Goal: Transaction & Acquisition: Purchase product/service

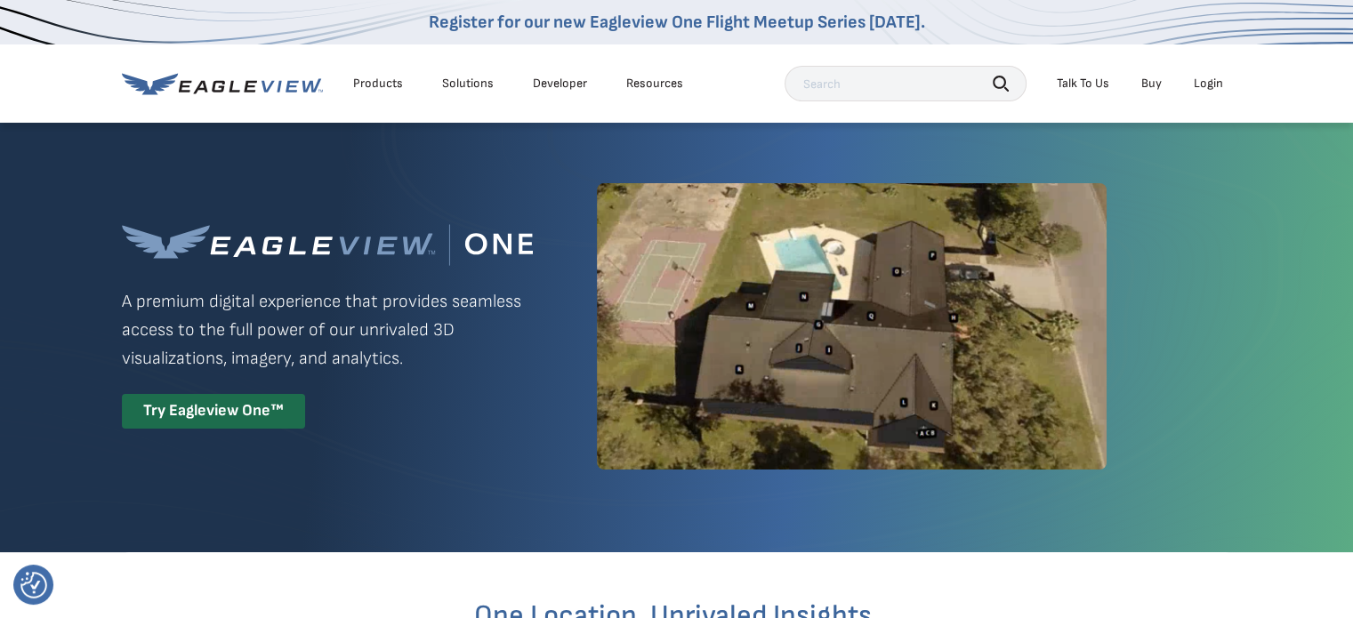
click at [1208, 76] on div "Login" at bounding box center [1208, 84] width 29 height 16
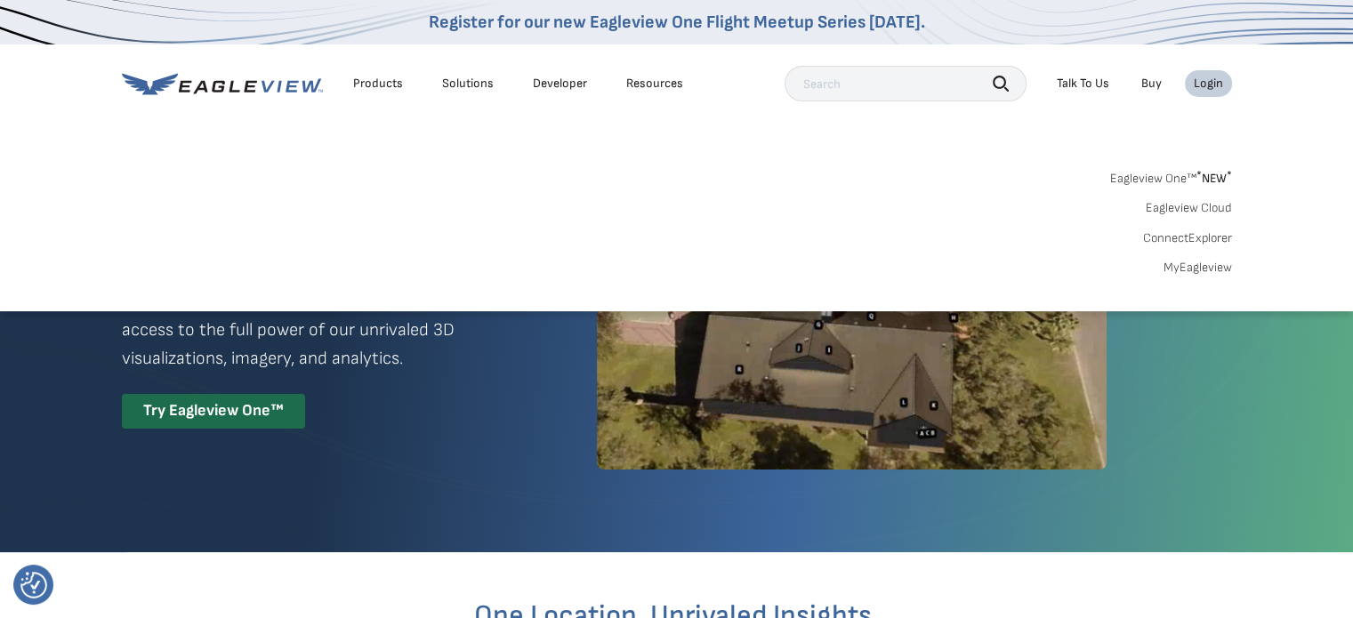
click at [1197, 181] on sup "*" at bounding box center [1198, 175] width 5 height 15
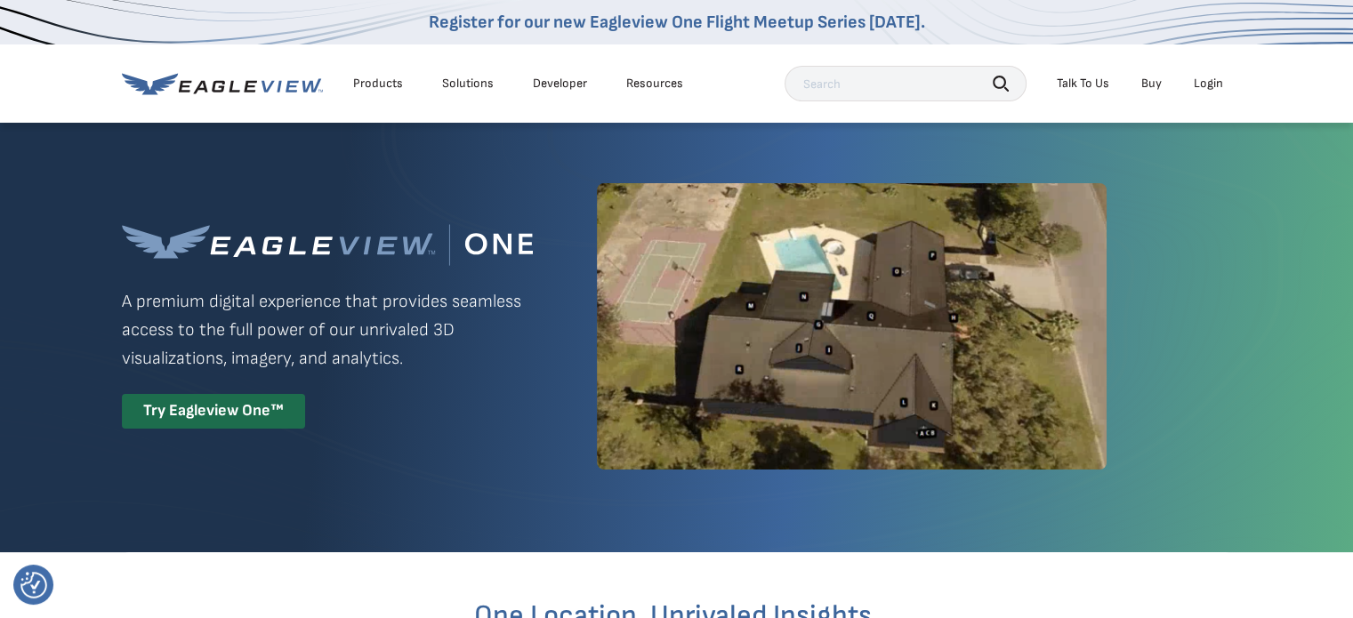
click at [1208, 81] on div "Login" at bounding box center [1208, 84] width 29 height 16
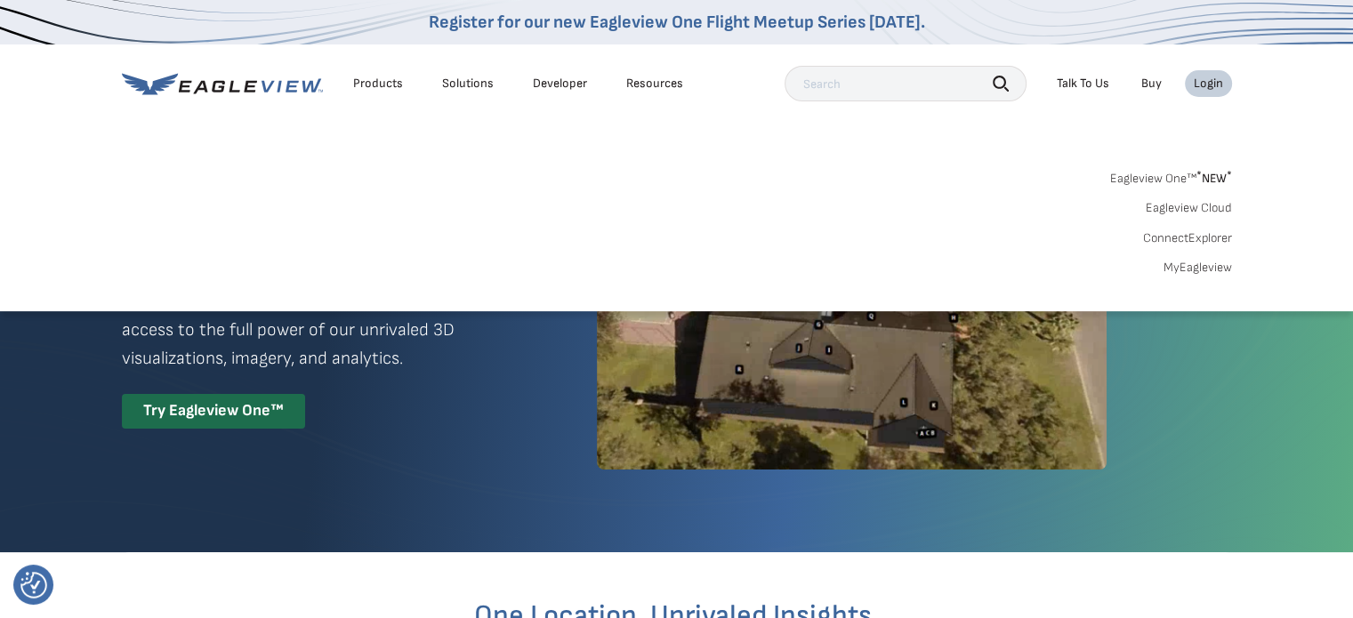
click at [1204, 268] on link "MyEagleview" at bounding box center [1197, 268] width 68 height 16
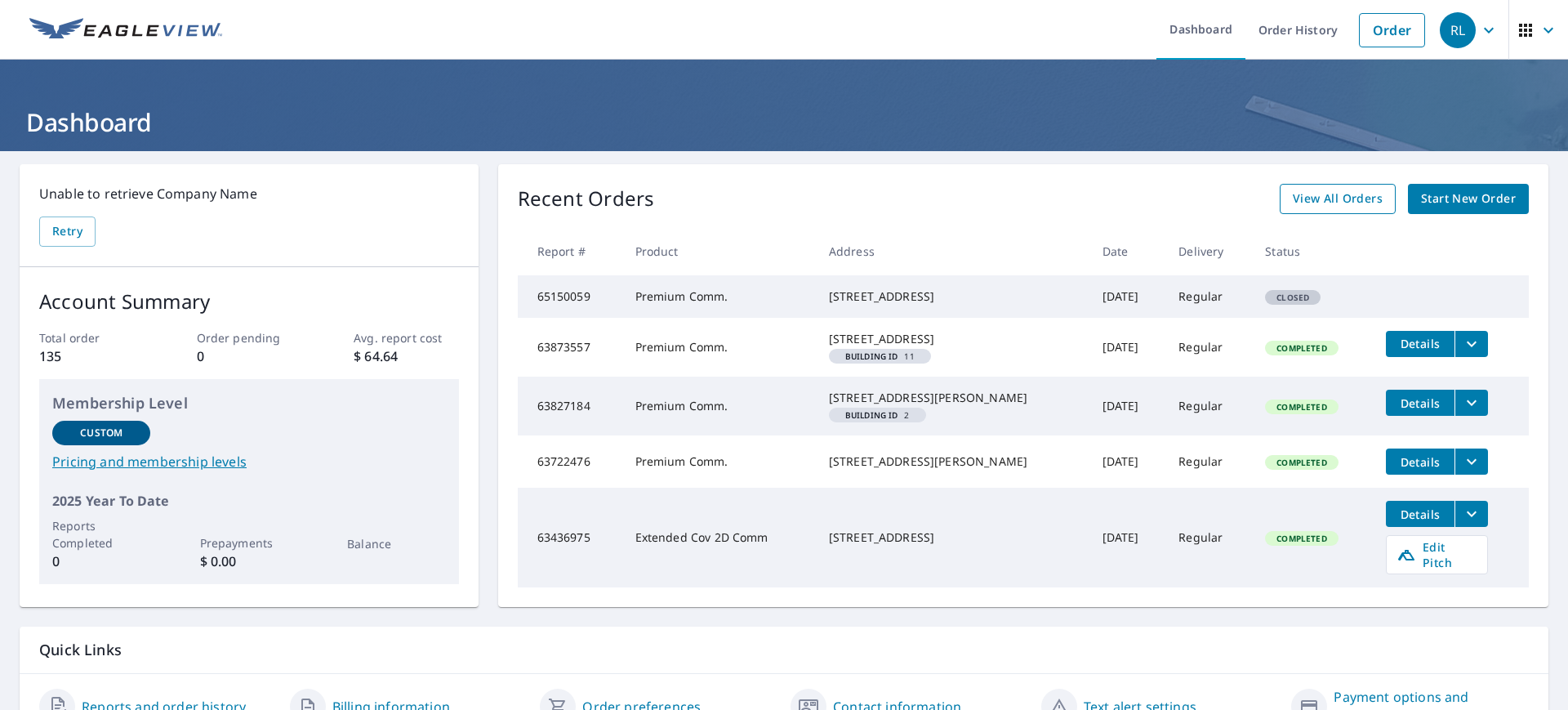
click at [1315, 199] on span "View All Orders" at bounding box center [1338, 198] width 90 height 20
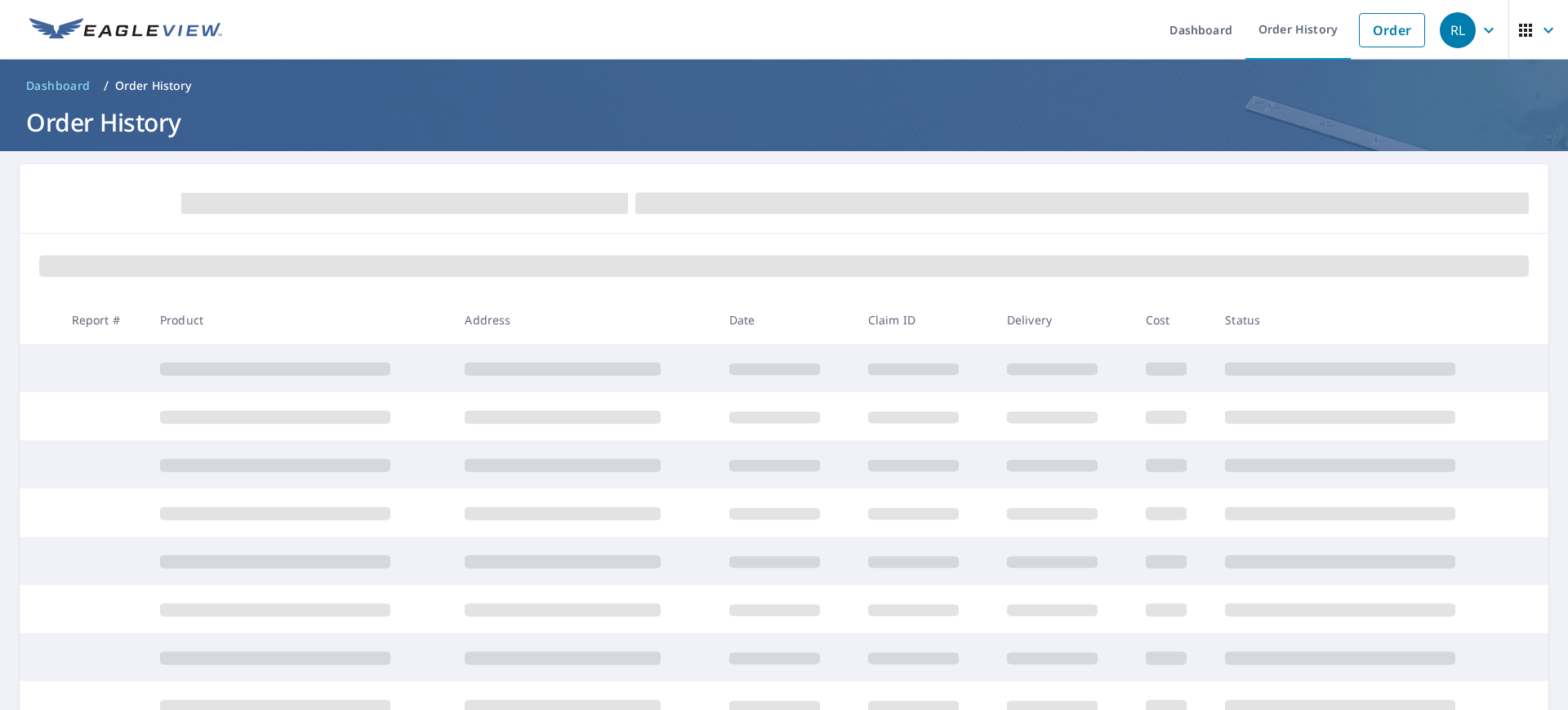
click at [560, 202] on span at bounding box center [404, 203] width 447 height 21
click at [143, 84] on p "Order History" at bounding box center [153, 85] width 77 height 17
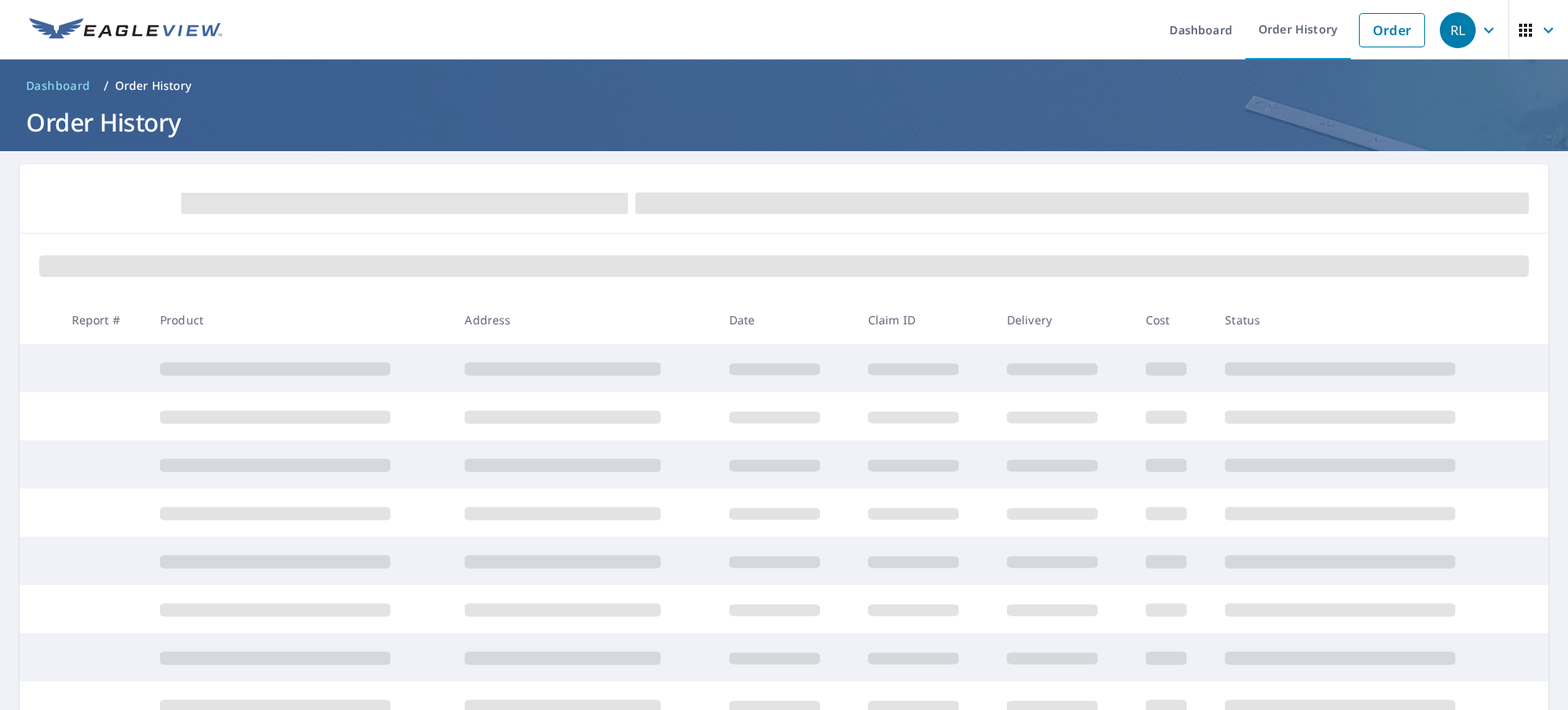
click at [143, 84] on p "Order History" at bounding box center [153, 85] width 77 height 17
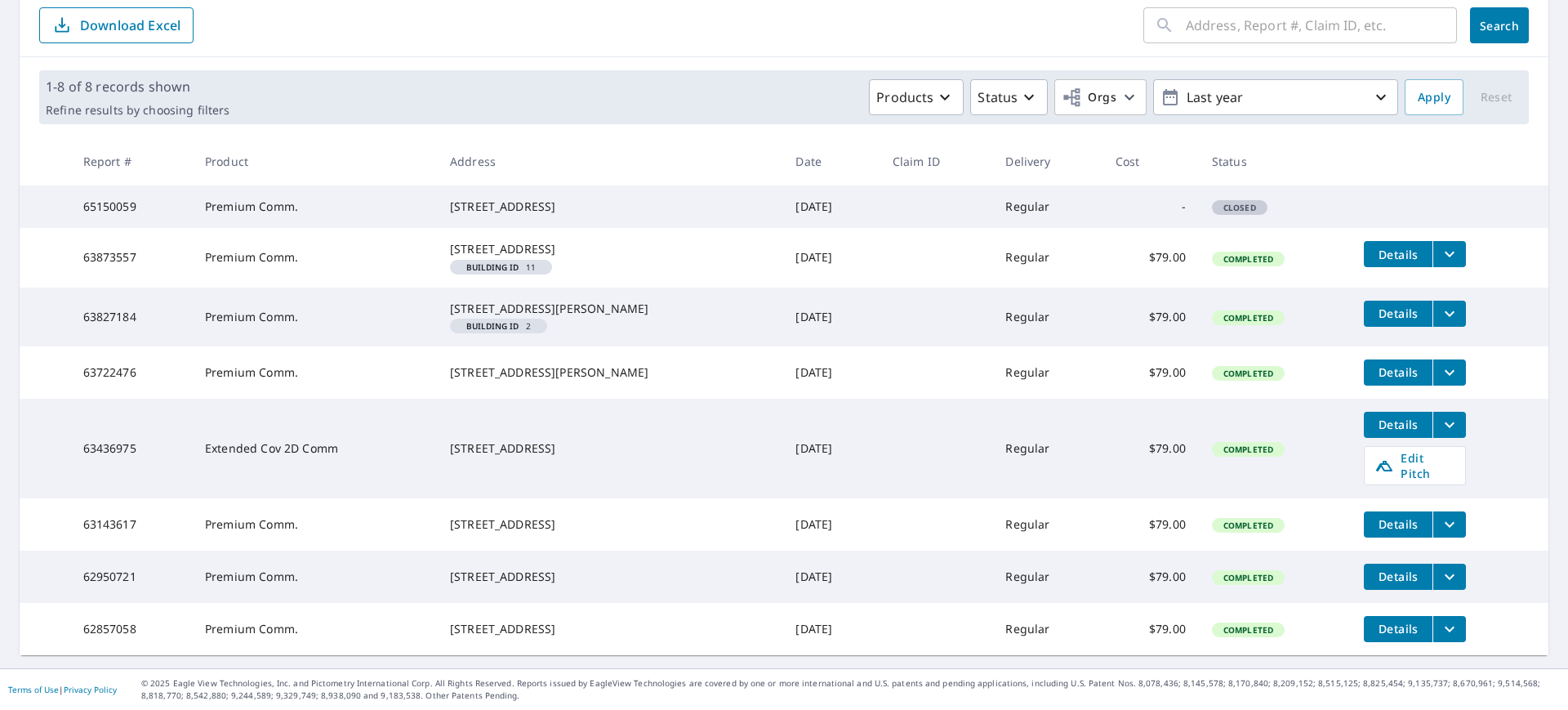
scroll to position [240, 0]
click at [1371, 87] on icon "button" at bounding box center [1380, 96] width 19 height 19
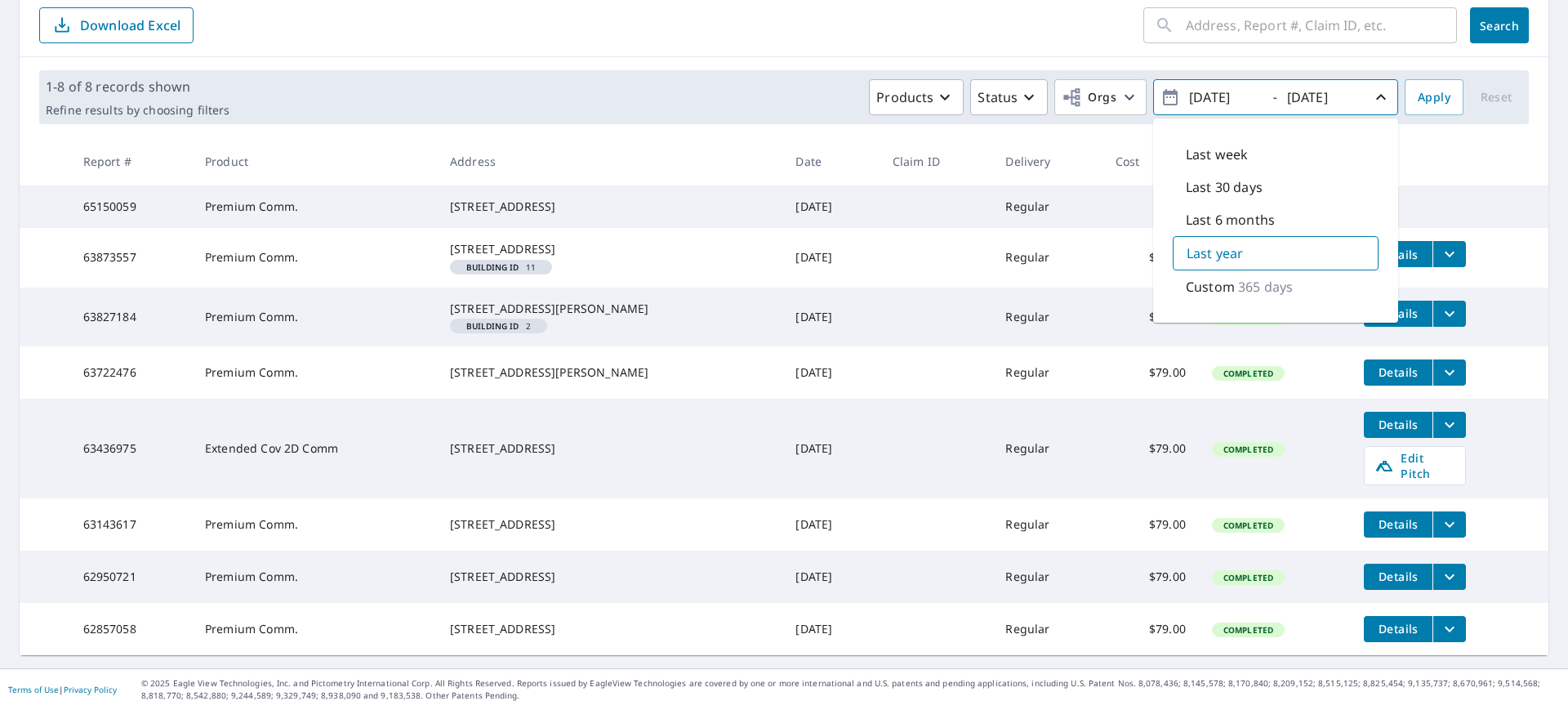
click at [1291, 270] on div "Custom 365 days" at bounding box center [1275, 287] width 206 height 33
click at [1433, 87] on span "Apply" at bounding box center [1434, 97] width 33 height 20
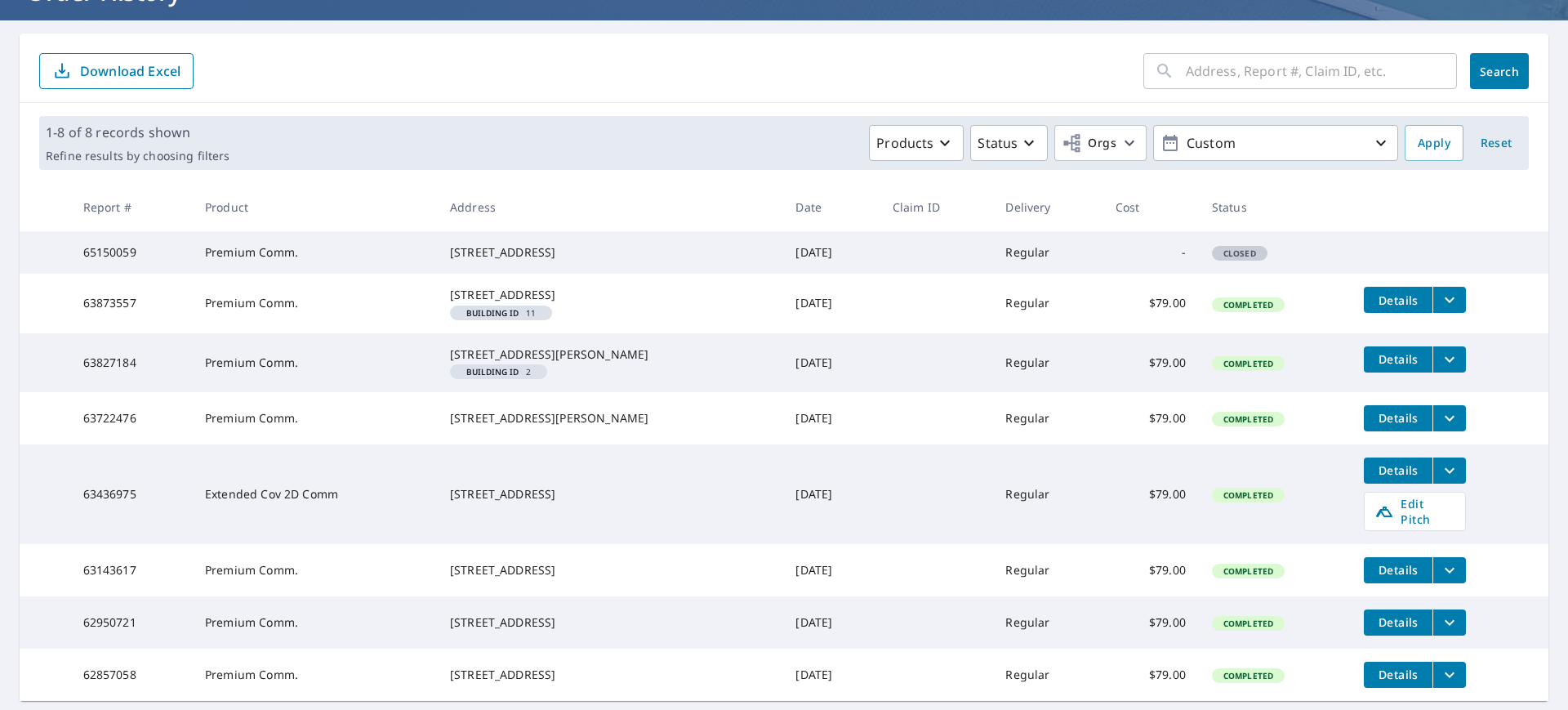
scroll to position [138, 0]
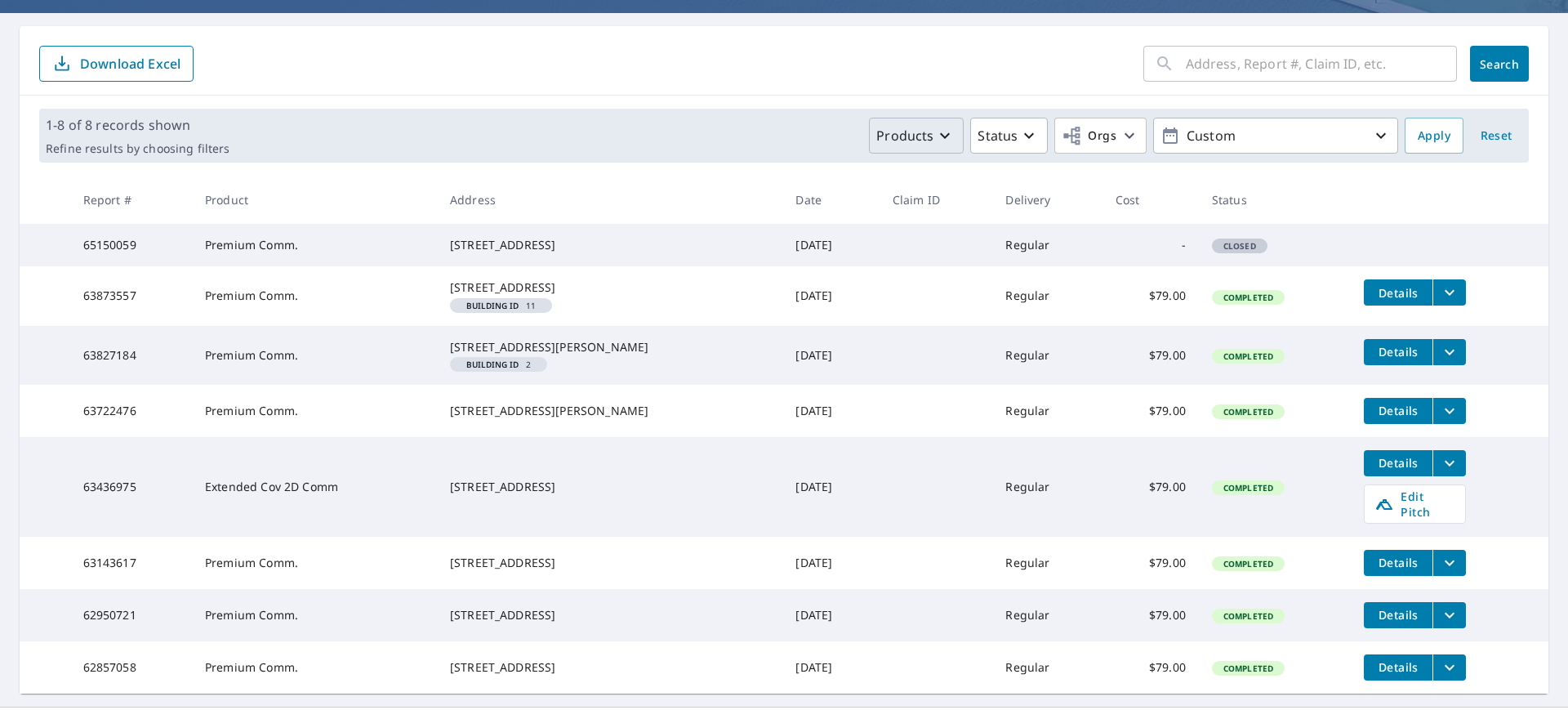
click at [938, 130] on icon "button" at bounding box center [944, 135] width 19 height 19
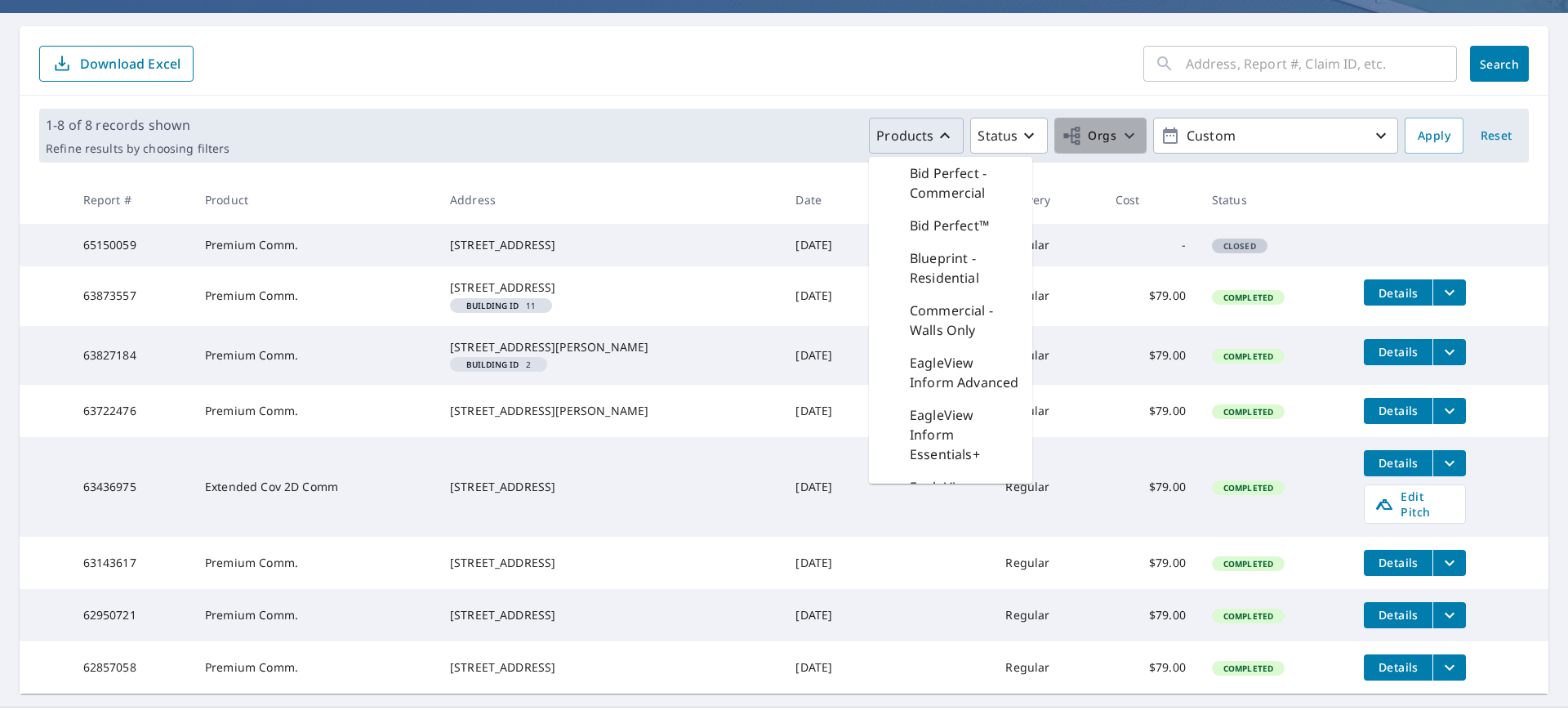
click at [1120, 135] on icon "button" at bounding box center [1128, 135] width 19 height 19
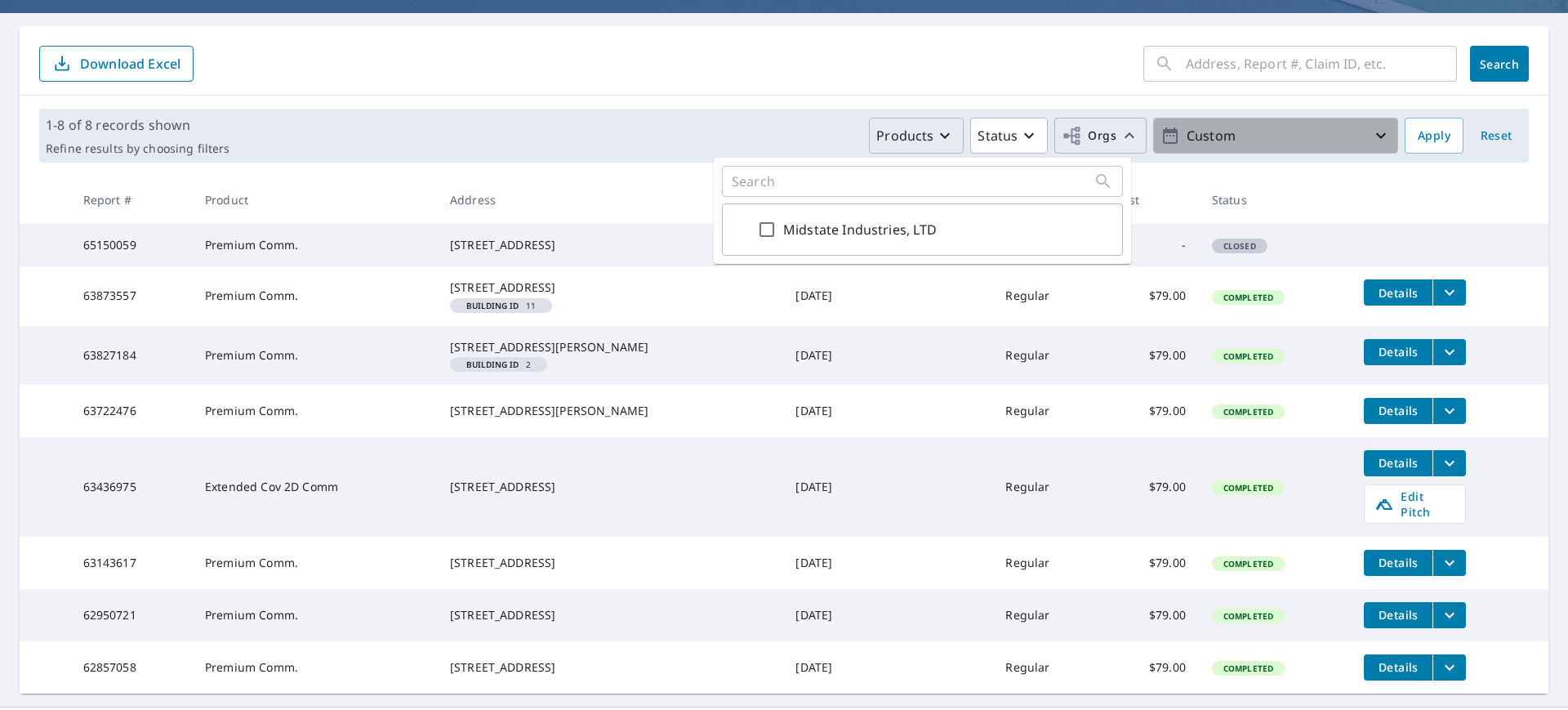
click at [1290, 130] on p "Custom" at bounding box center [1275, 136] width 191 height 28
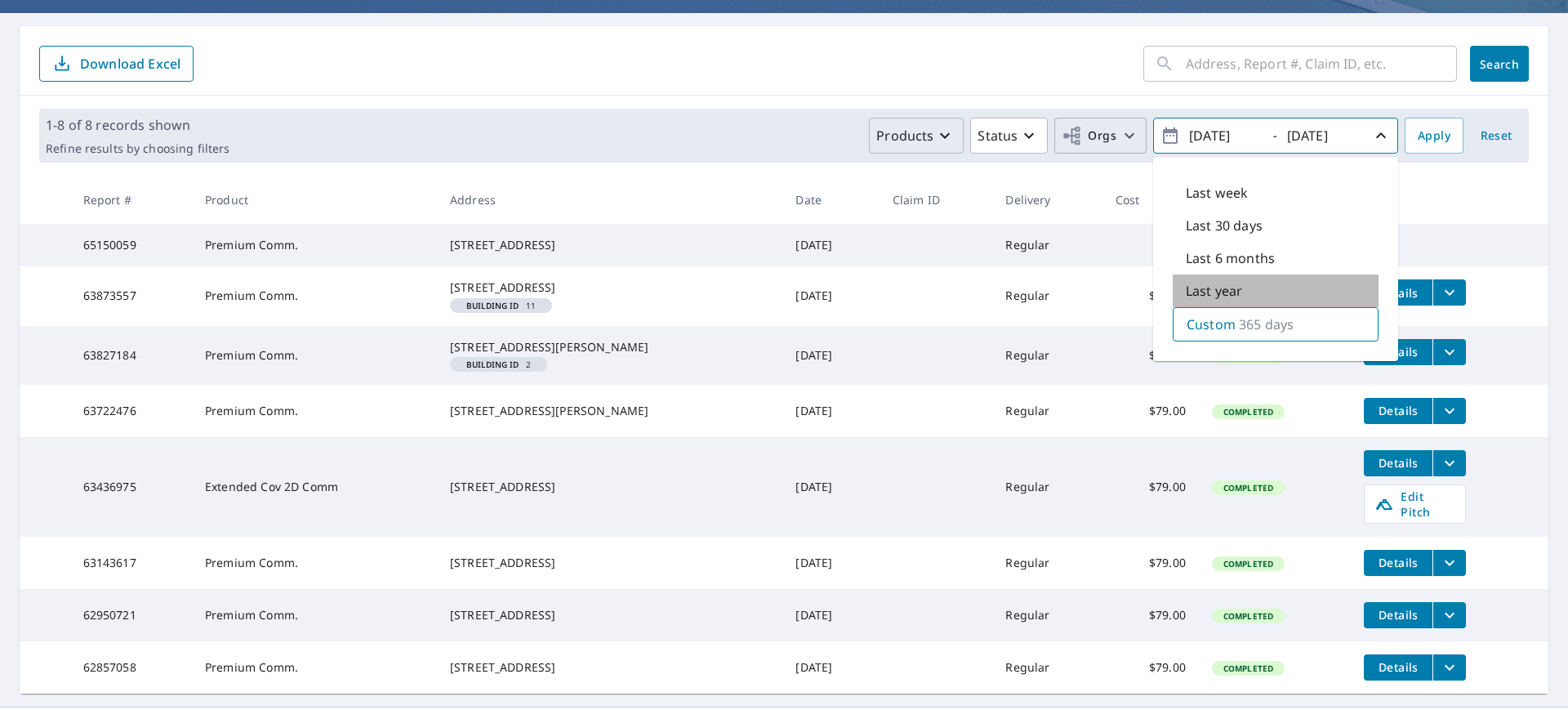
click at [1225, 299] on p "Last year" at bounding box center [1213, 290] width 56 height 19
click at [1265, 299] on div "Last year" at bounding box center [1275, 291] width 206 height 34
click at [1503, 207] on th at bounding box center [1449, 199] width 197 height 48
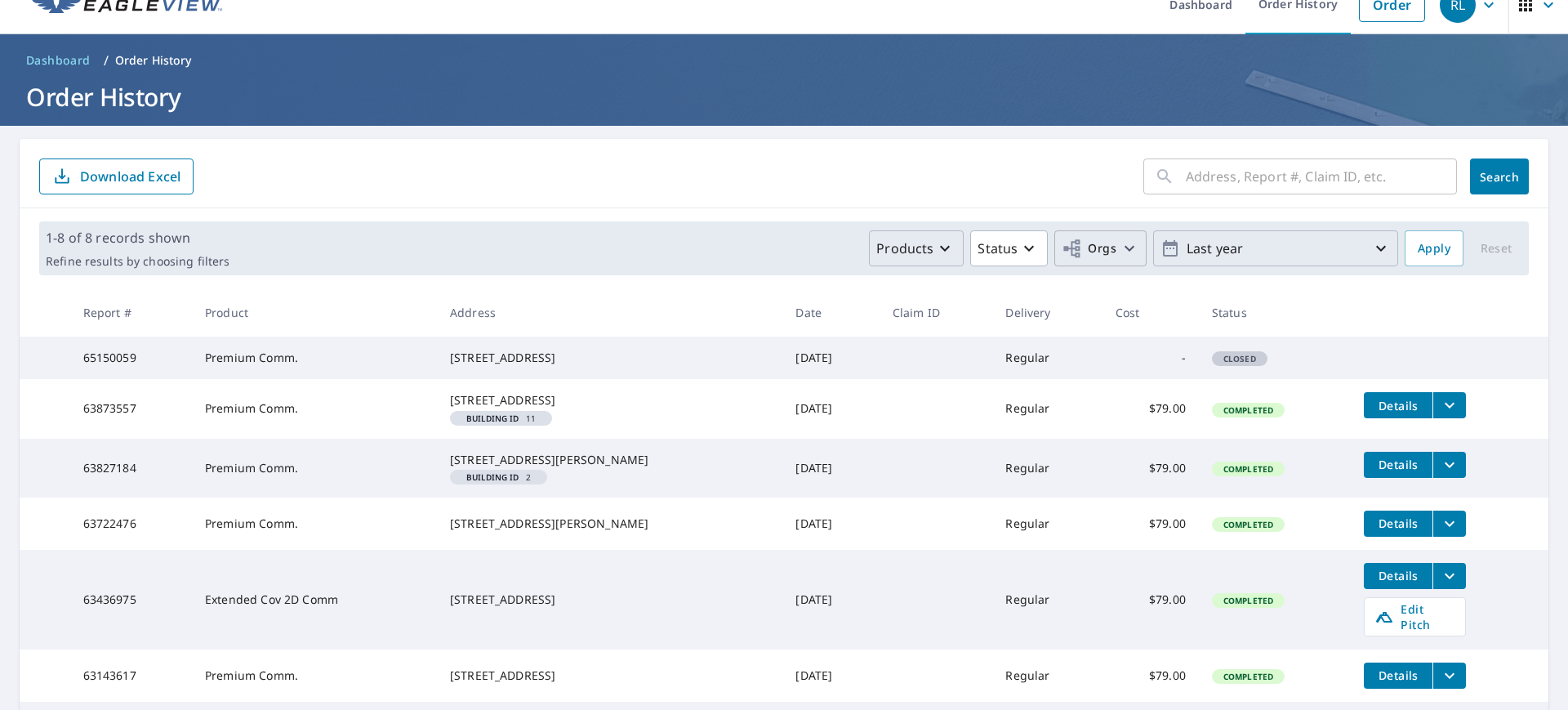
scroll to position [0, 0]
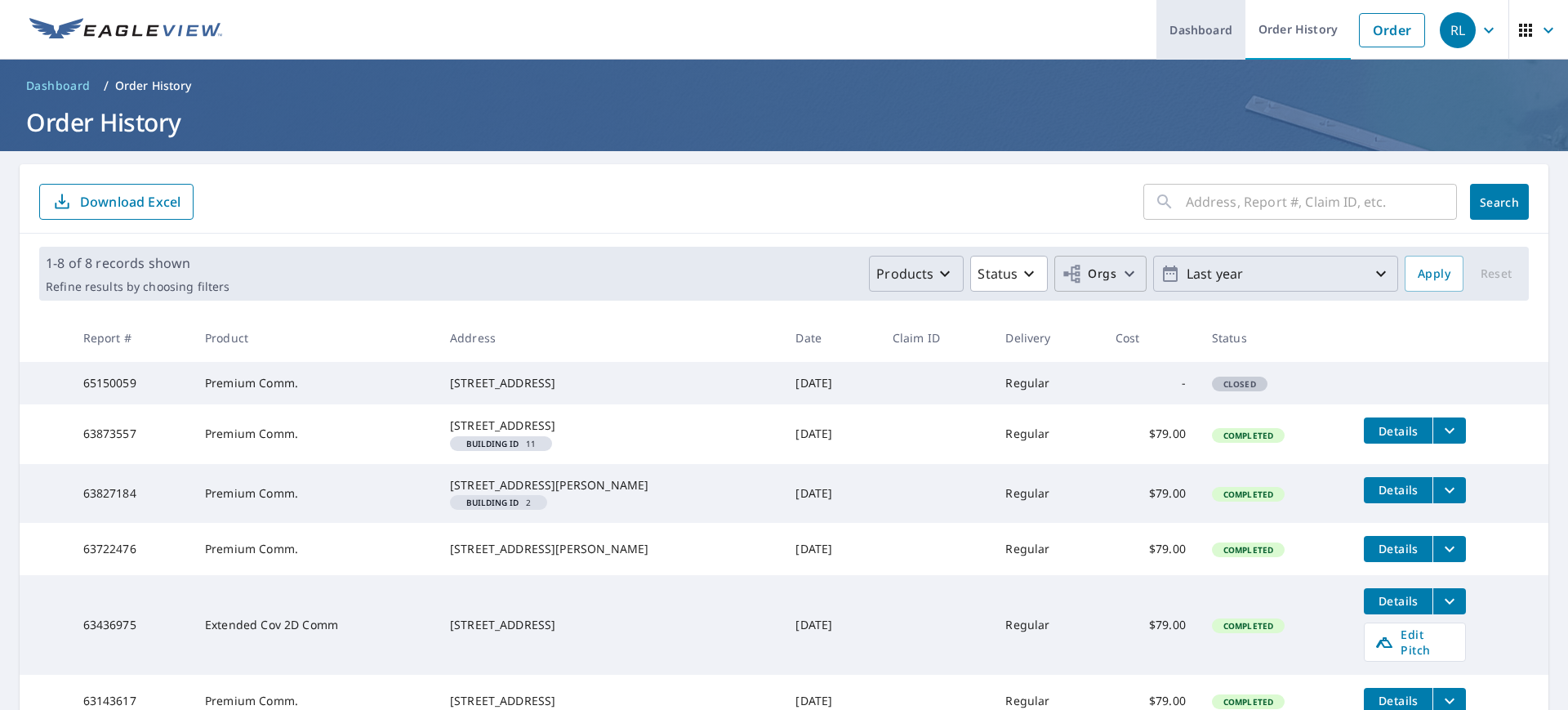
click at [1171, 29] on link "Dashboard" at bounding box center [1200, 29] width 89 height 60
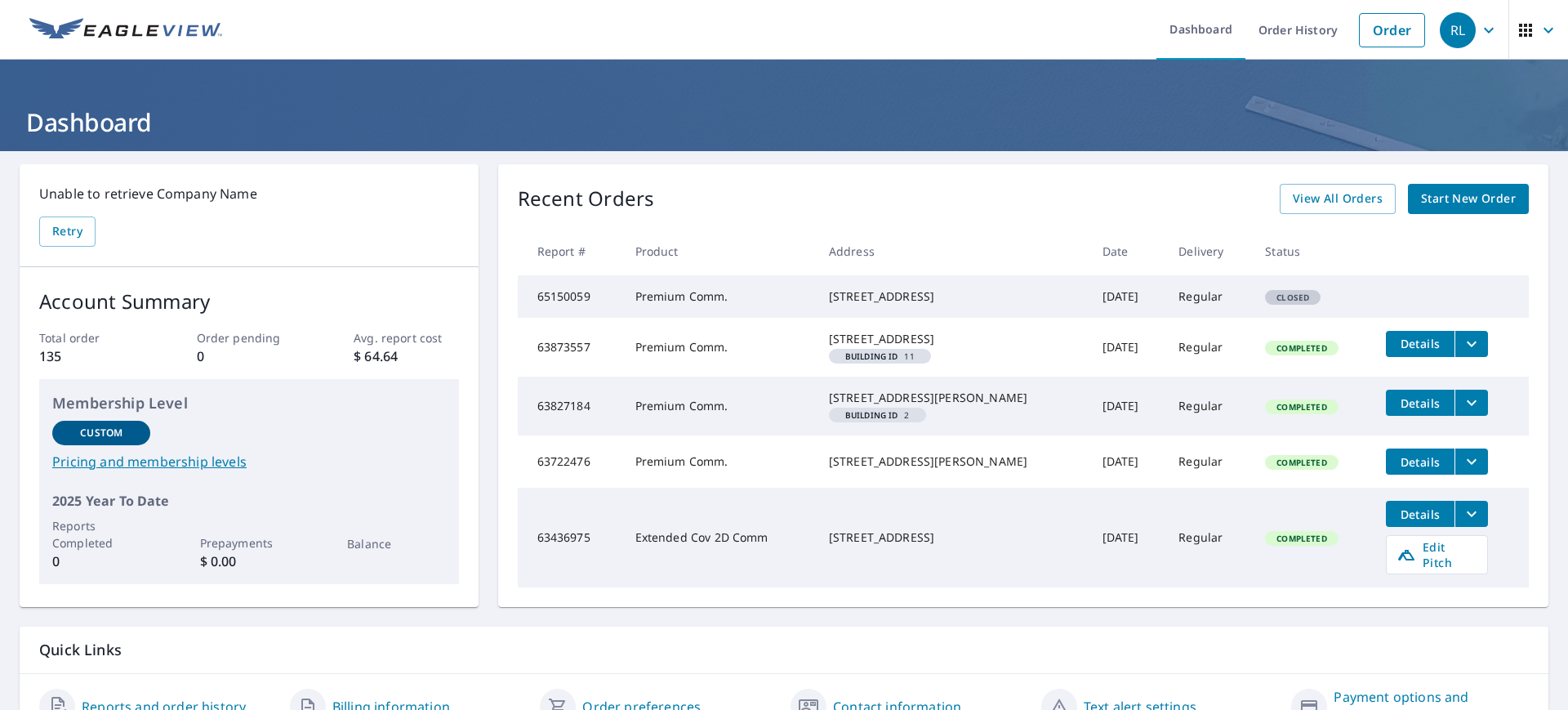
click at [226, 466] on link "Pricing and membership levels" at bounding box center [249, 461] width 394 height 19
click at [1380, 31] on link "Order" at bounding box center [1392, 29] width 66 height 34
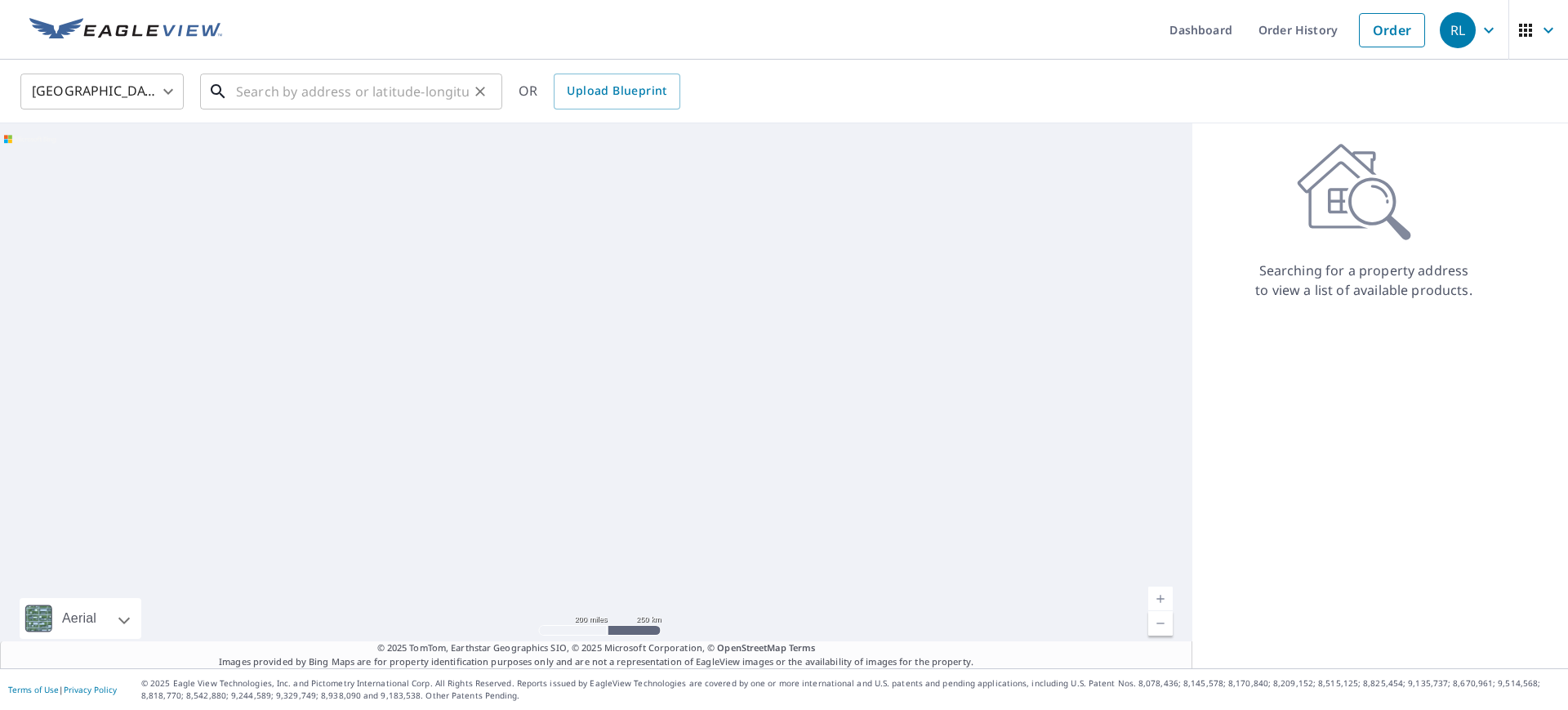
click at [307, 94] on input "text" at bounding box center [352, 92] width 232 height 46
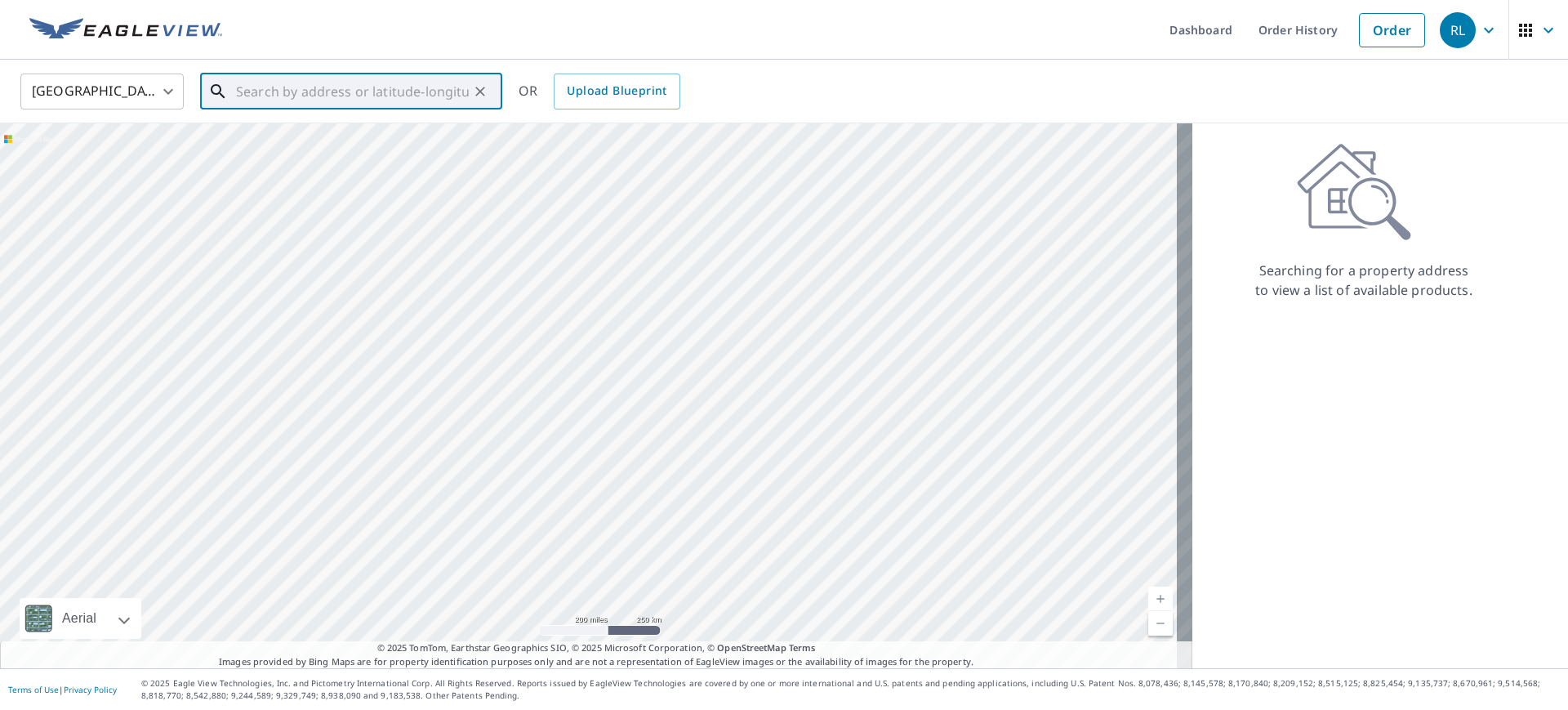
paste input "58 E Fulton St, Gloversville, NY 12078"
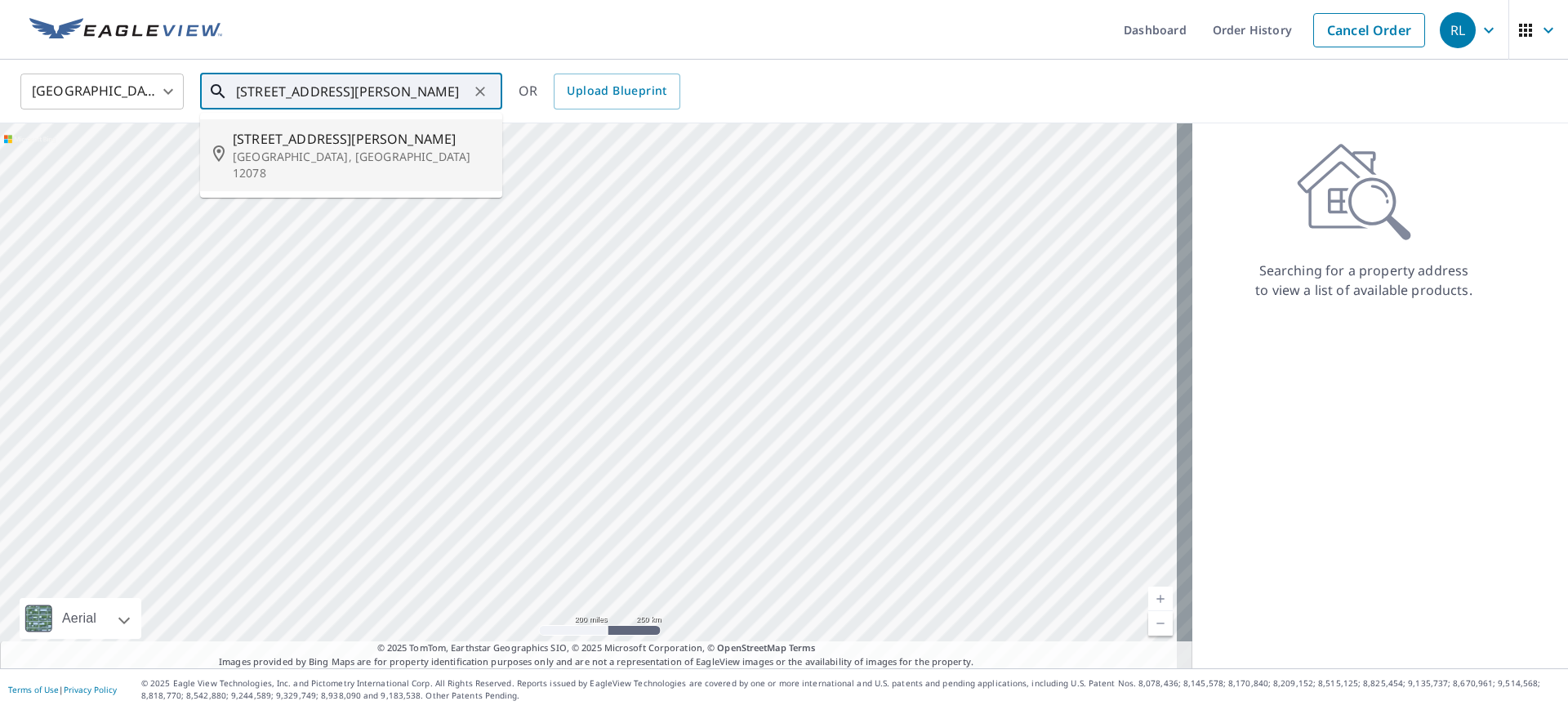
click at [280, 149] on p "Gloversville, NY 12078" at bounding box center [360, 165] width 256 height 33
type input "58 E Fulton St Gloversville, NY 12078"
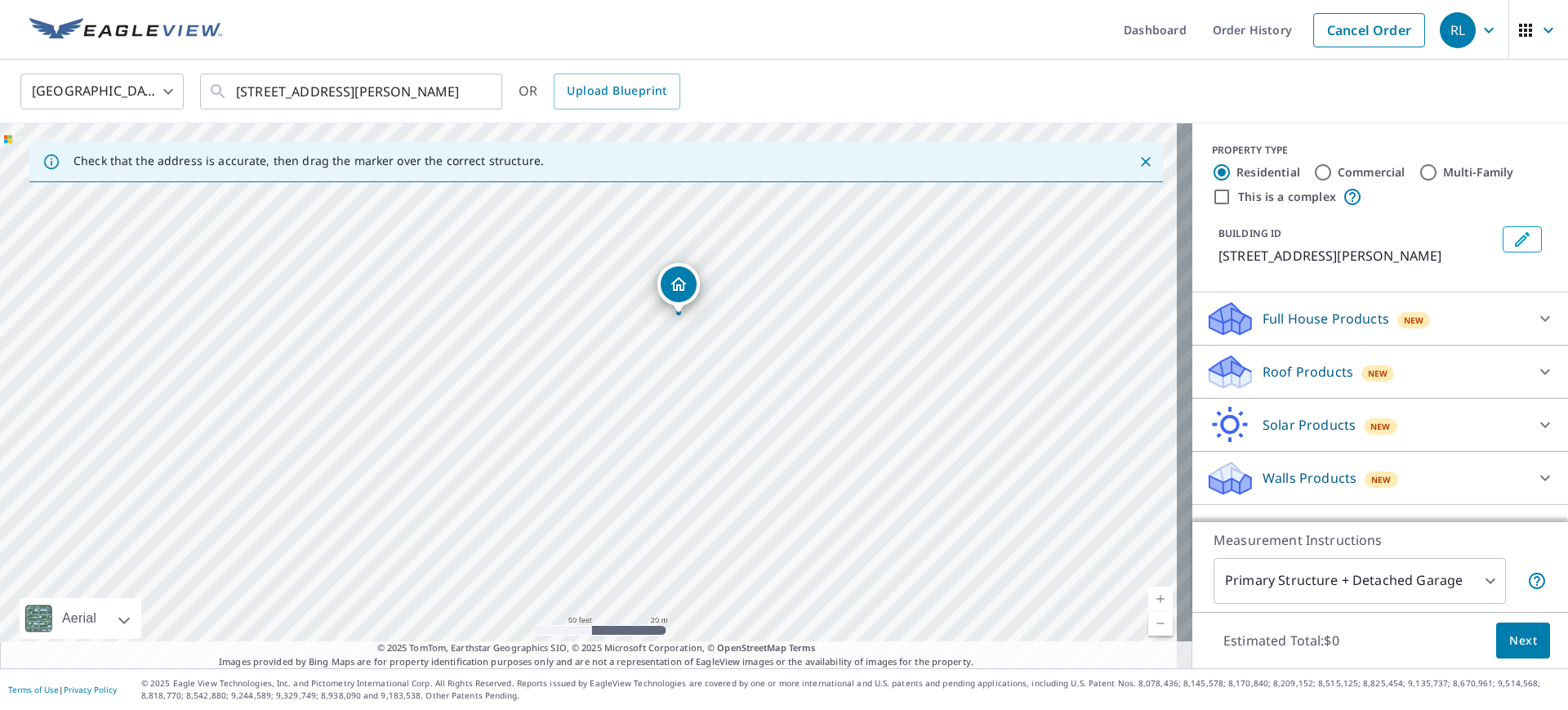
drag, startPoint x: 622, startPoint y: 434, endPoint x: 733, endPoint y: 400, distance: 116.1
click at [733, 400] on div "58 E Fulton St Gloversville, NY 12078" at bounding box center [596, 395] width 1193 height 545
click at [1313, 169] on input "Commercial" at bounding box center [1322, 172] width 19 height 19
radio input "true"
type input "4"
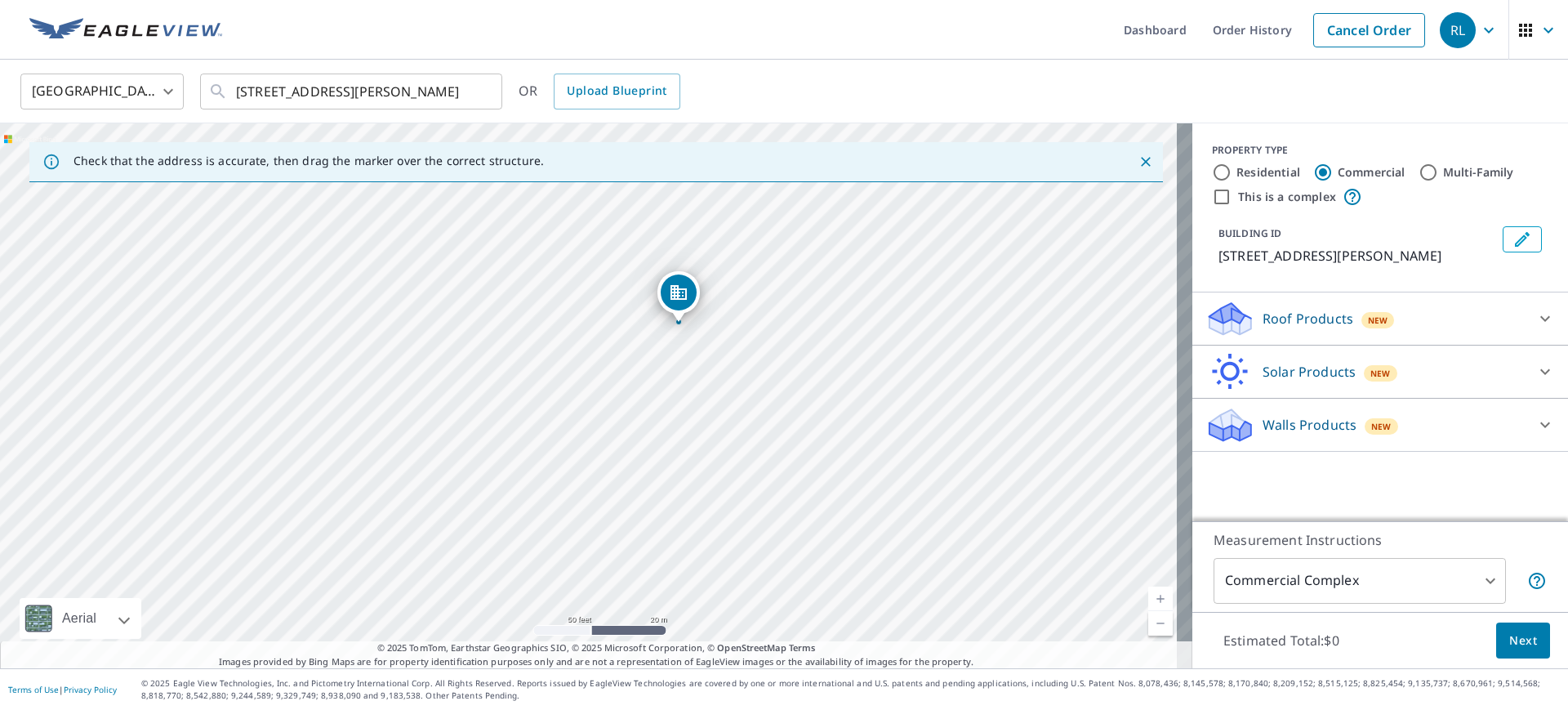
drag, startPoint x: 722, startPoint y: 416, endPoint x: 812, endPoint y: 344, distance: 115.3
click at [812, 344] on div "58 E Fulton St Gloversville, NY 12078" at bounding box center [596, 395] width 1193 height 545
click at [1512, 628] on button "Next" at bounding box center [1522, 641] width 54 height 37
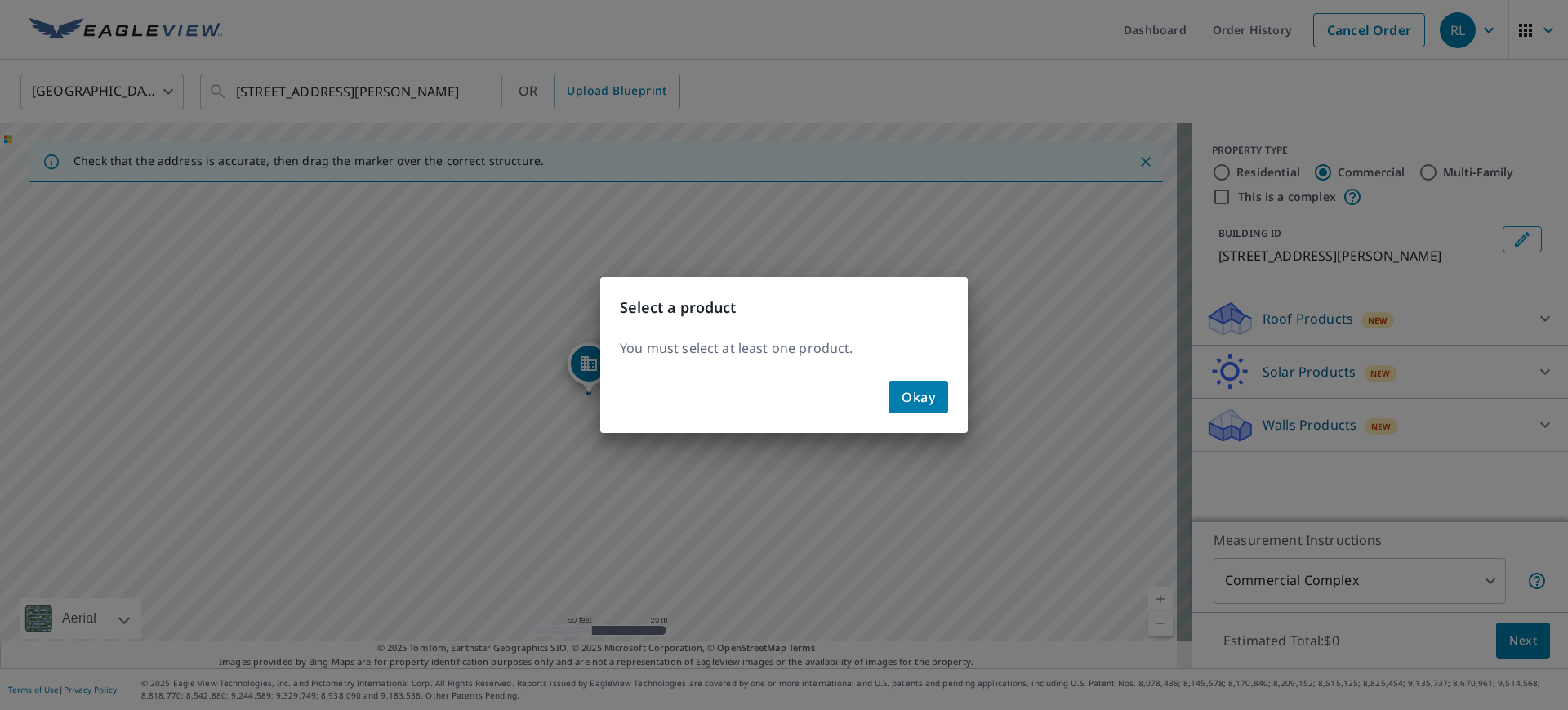
click at [927, 396] on span "Okay" at bounding box center [918, 397] width 33 height 23
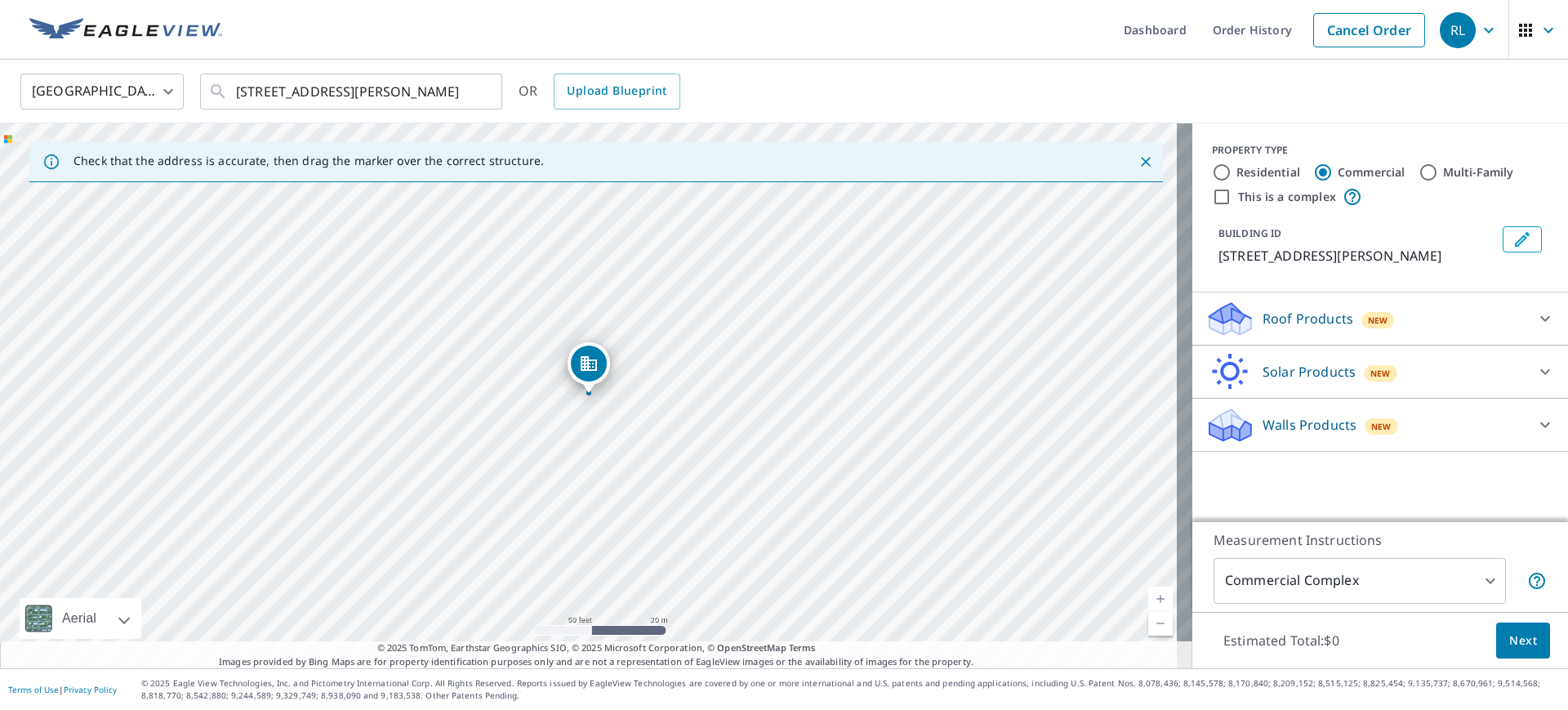
click at [1318, 315] on p "Roof Products" at bounding box center [1307, 318] width 91 height 19
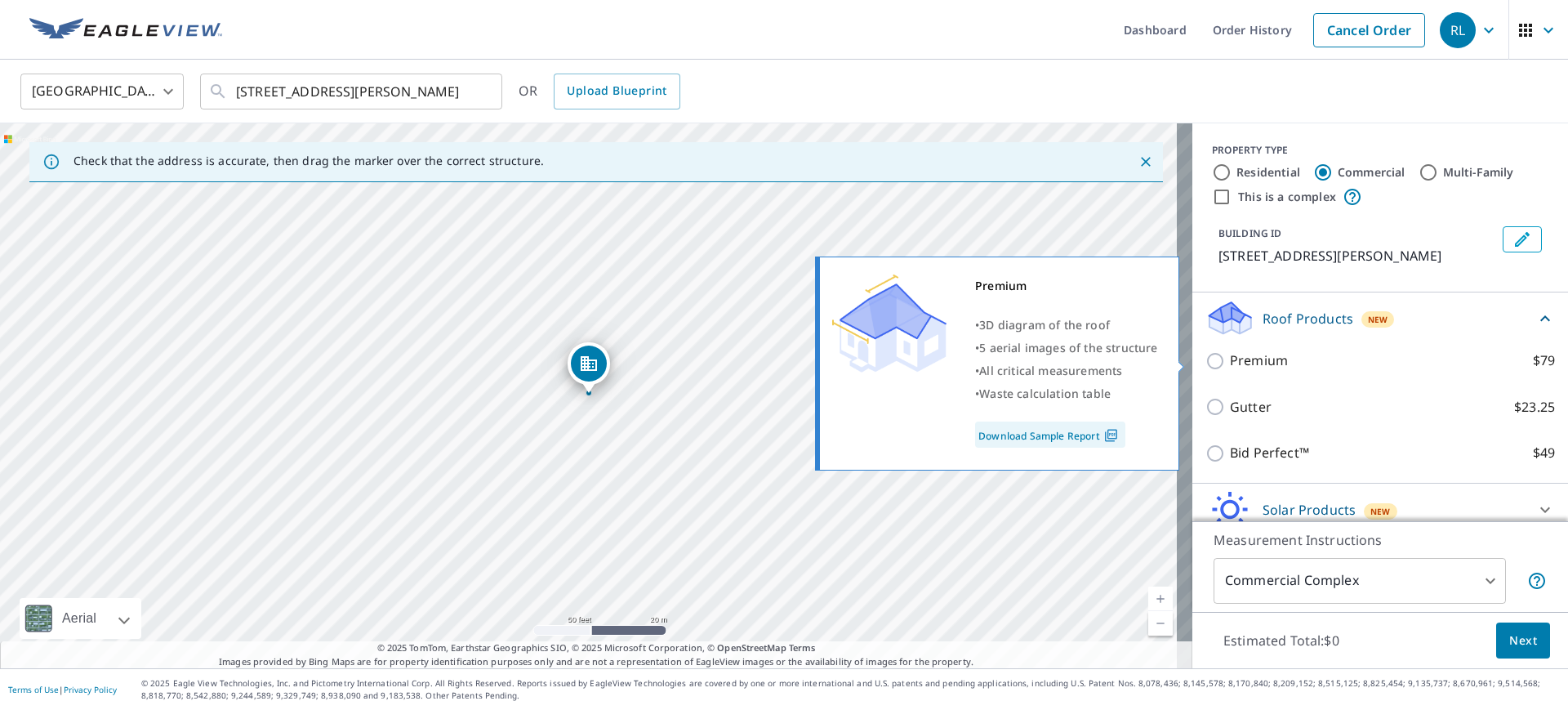
click at [1243, 352] on p "Premium" at bounding box center [1259, 361] width 58 height 20
click at [1230, 352] on input "Premium $79" at bounding box center [1217, 360] width 25 height 19
checkbox input "true"
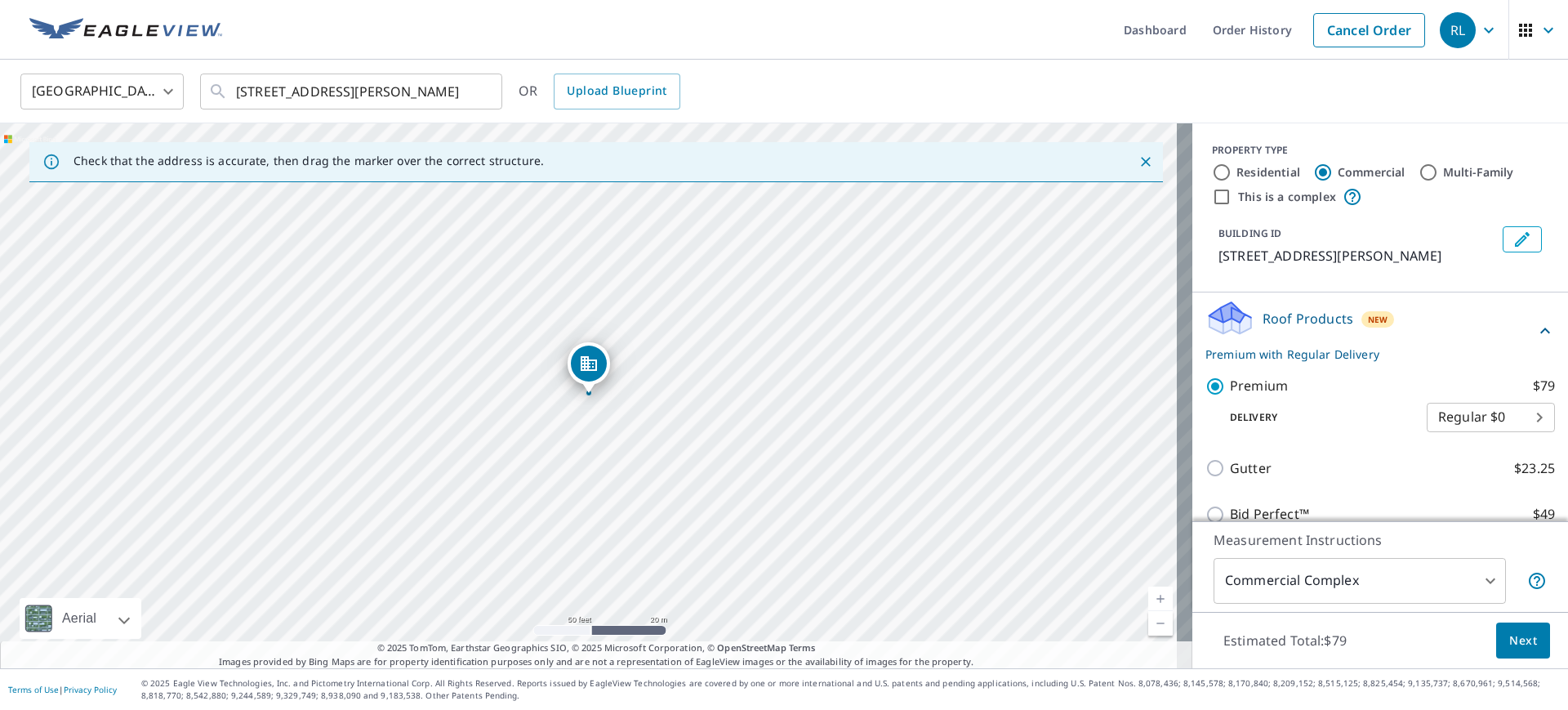
click at [1509, 637] on span "Next" at bounding box center [1523, 641] width 28 height 20
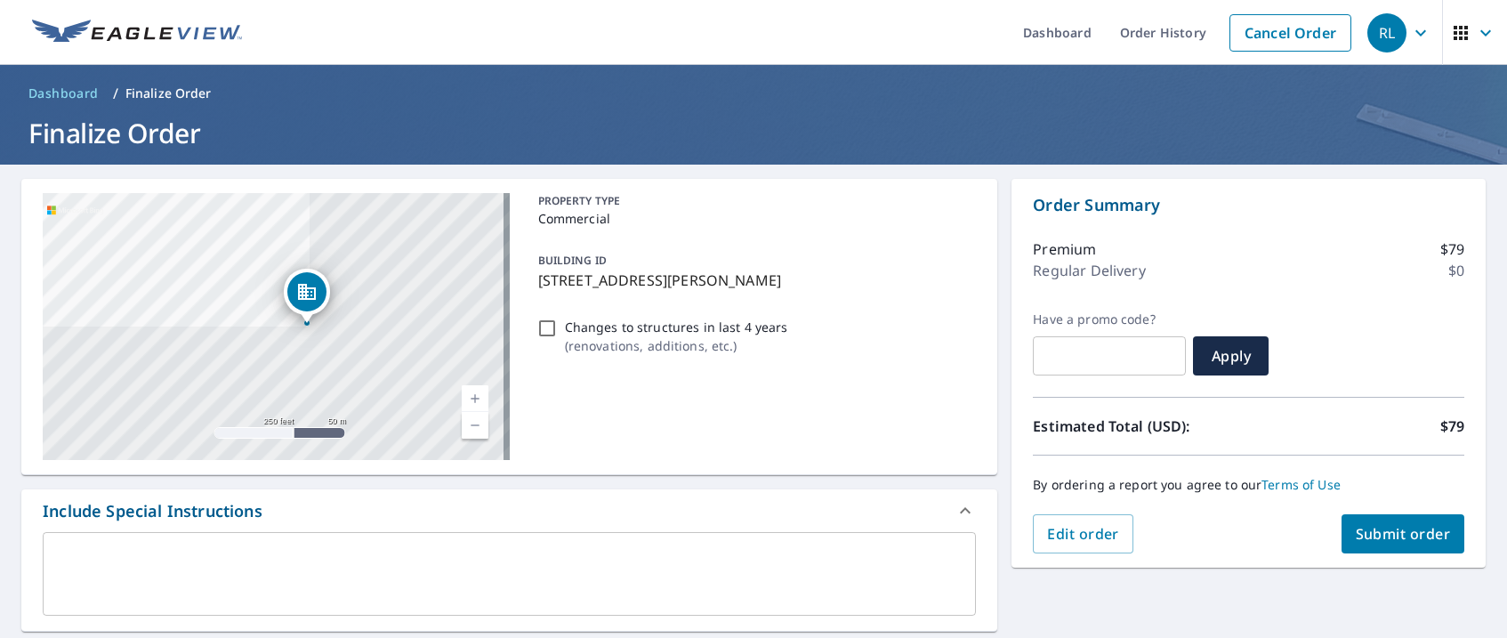
click at [199, 51] on link at bounding box center [136, 32] width 231 height 65
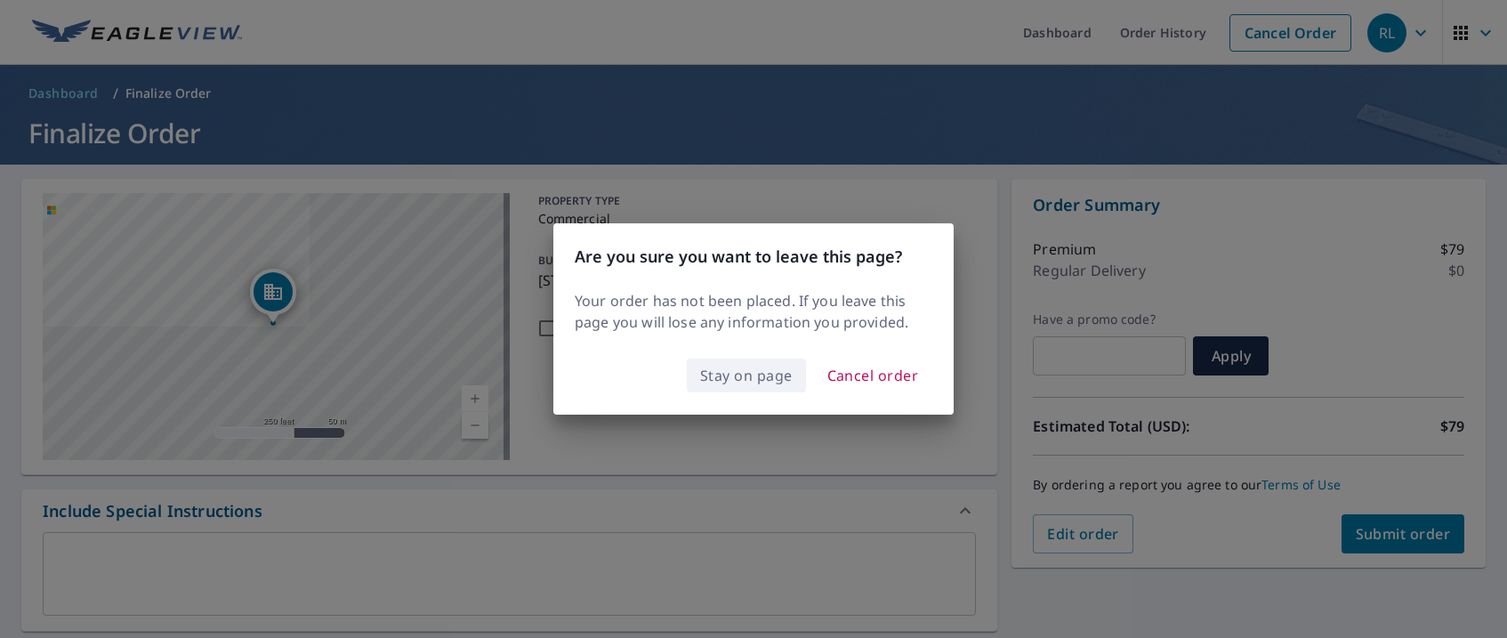
click at [756, 372] on span "Stay on page" at bounding box center [746, 375] width 93 height 25
checkbox input "true"
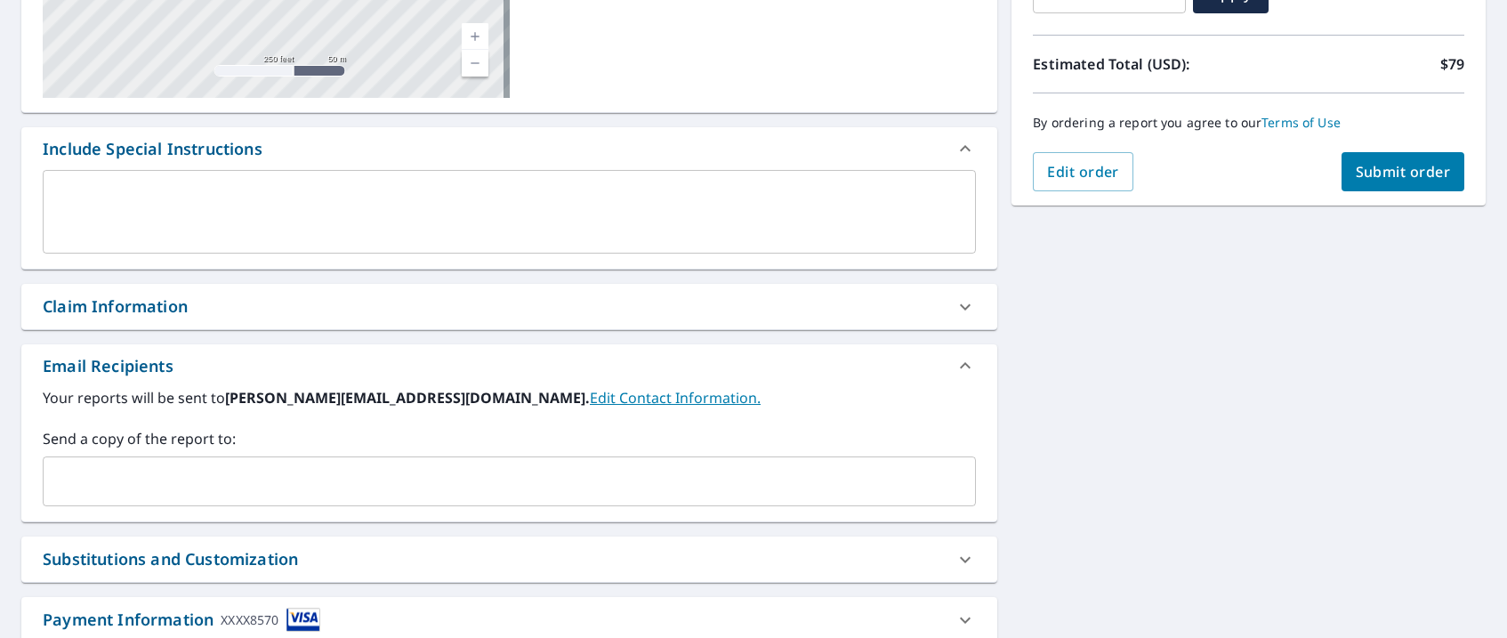
scroll to position [481, 0]
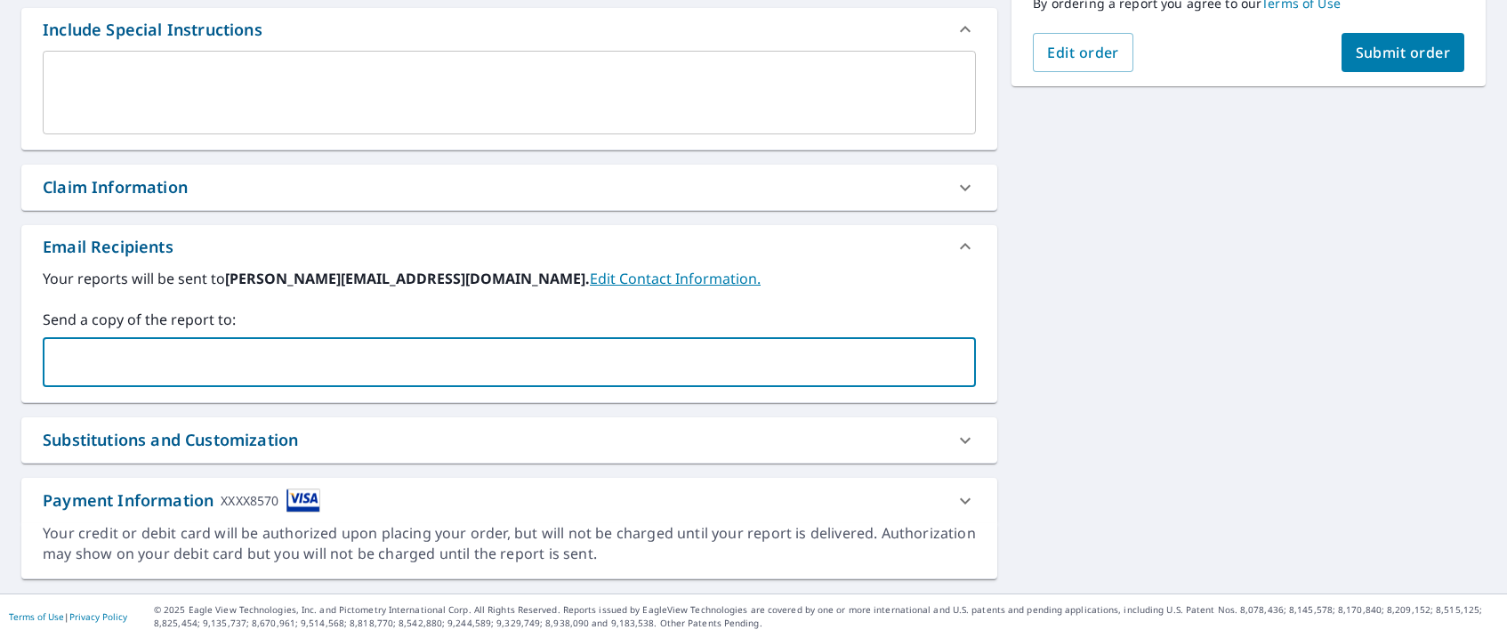
click at [251, 355] on input "text" at bounding box center [496, 362] width 890 height 34
type input "michael@midstateltd.com"
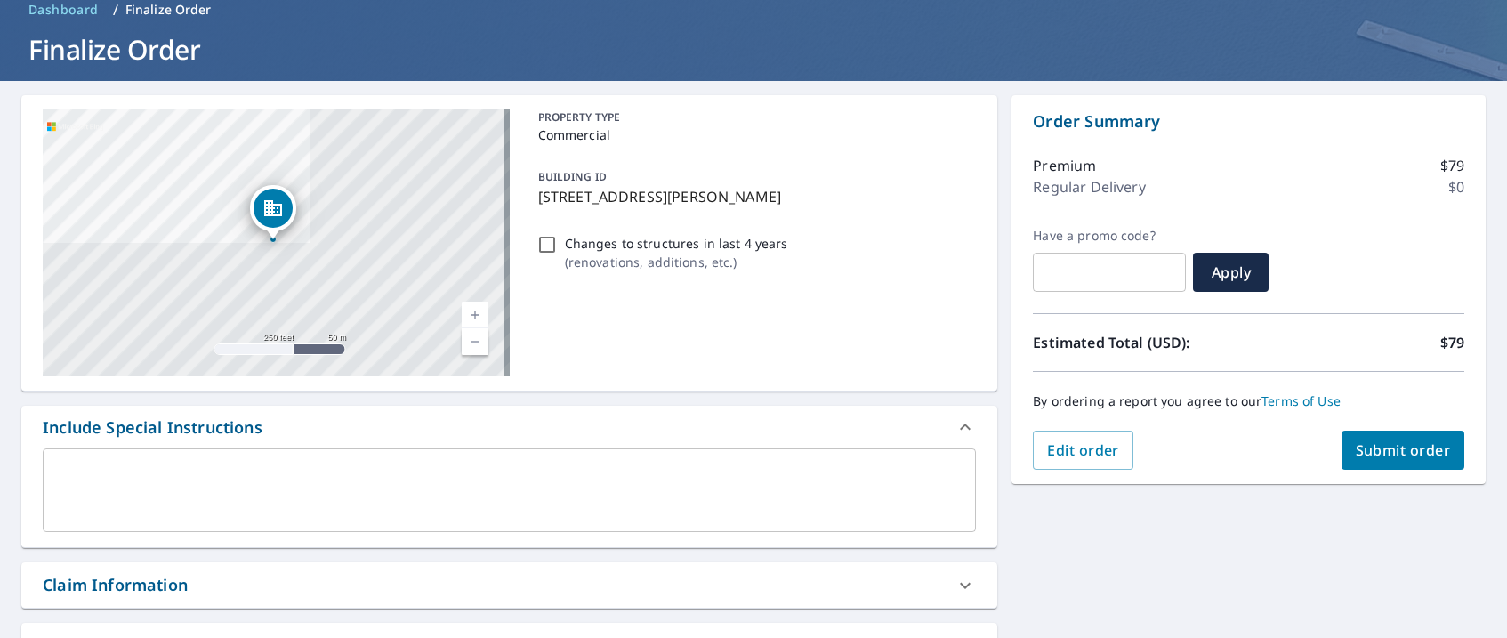
scroll to position [36, 0]
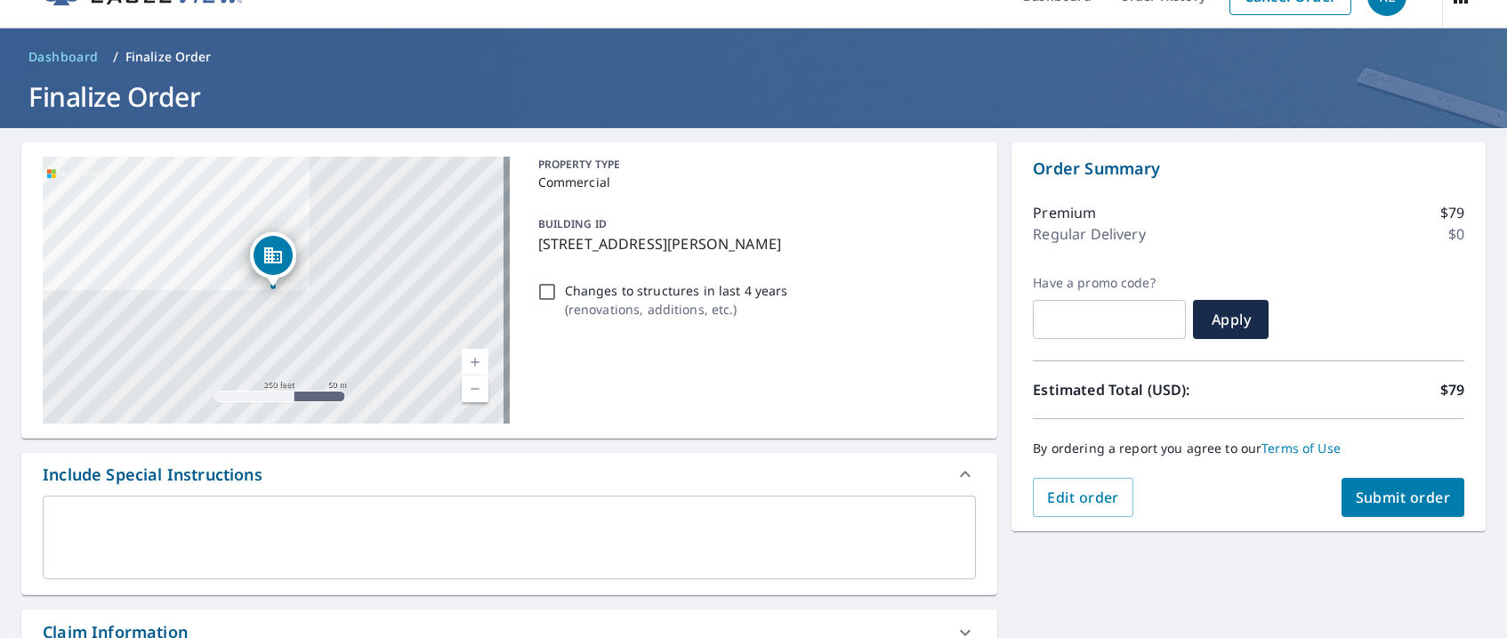
click at [1383, 498] on span "Submit order" at bounding box center [1403, 497] width 95 height 20
checkbox input "true"
